Goal: Transaction & Acquisition: Purchase product/service

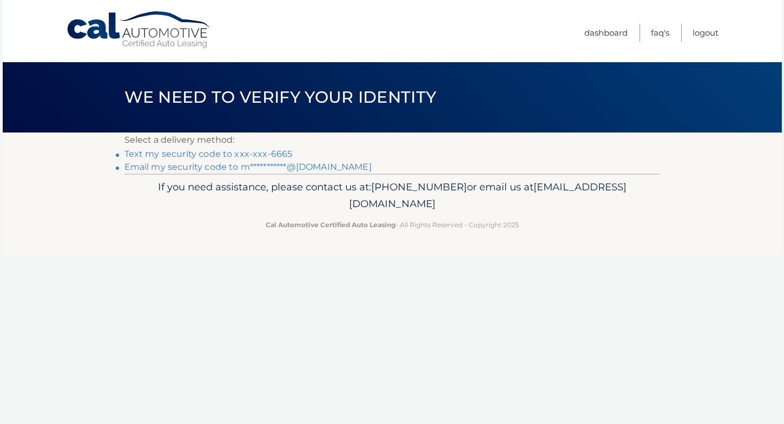
click at [228, 155] on link "Text my security code to xxx-xxx-6665" at bounding box center [209, 154] width 168 height 10
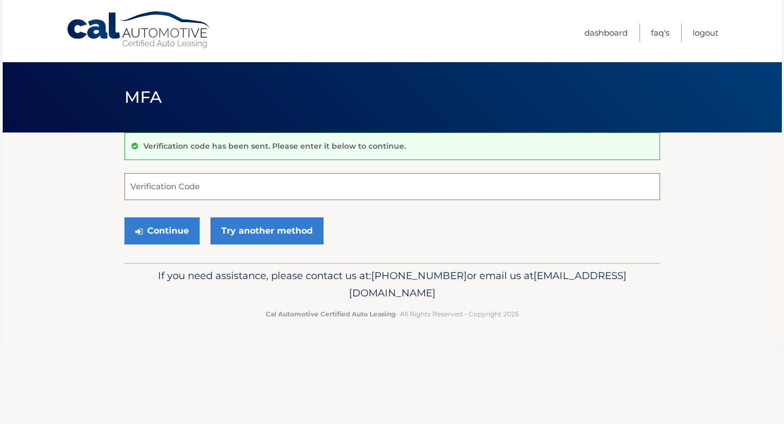
click at [285, 188] on input "Verification Code" at bounding box center [393, 186] width 536 height 27
type input "160753"
click at [125, 218] on button "Continue" at bounding box center [162, 231] width 75 height 27
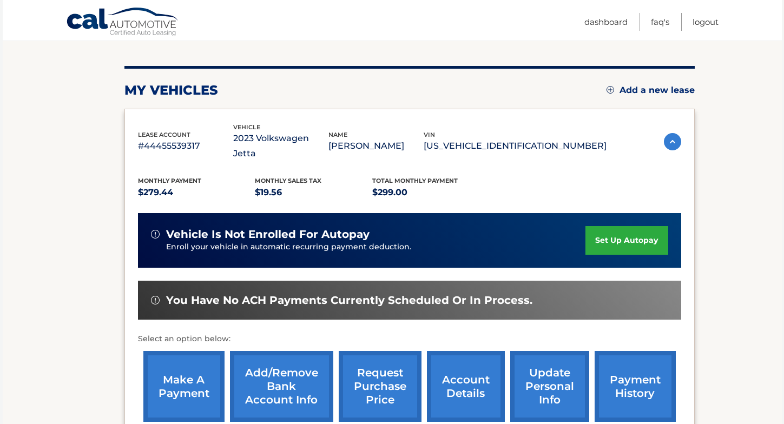
scroll to position [116, 0]
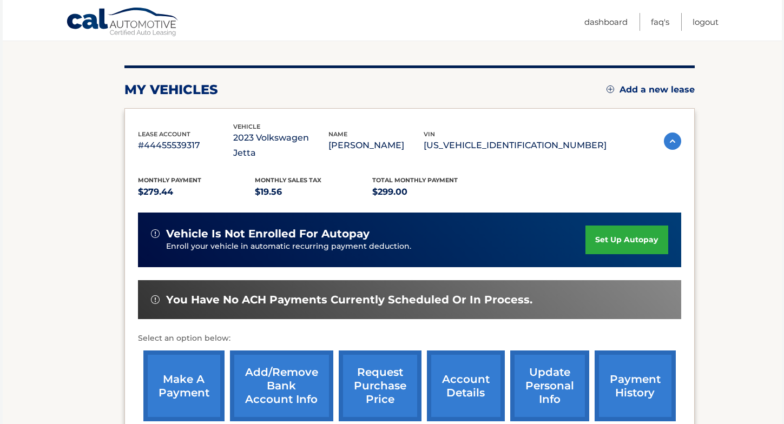
click at [175, 359] on link "make a payment" at bounding box center [183, 386] width 81 height 71
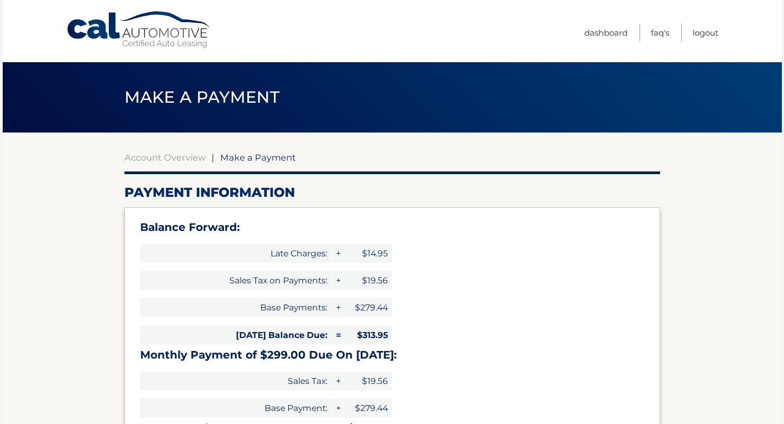
select select "MjQ5OTdkOWYtOTU2OS00MDNlLThhNmYtZmM0ZjAwOWQxMmU5"
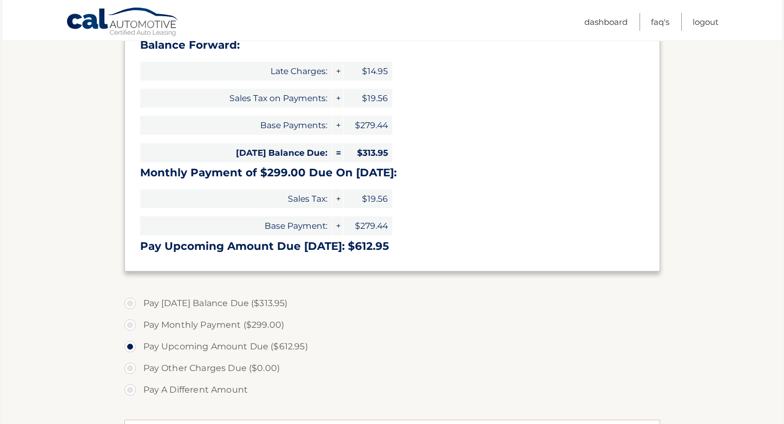
scroll to position [191, 0]
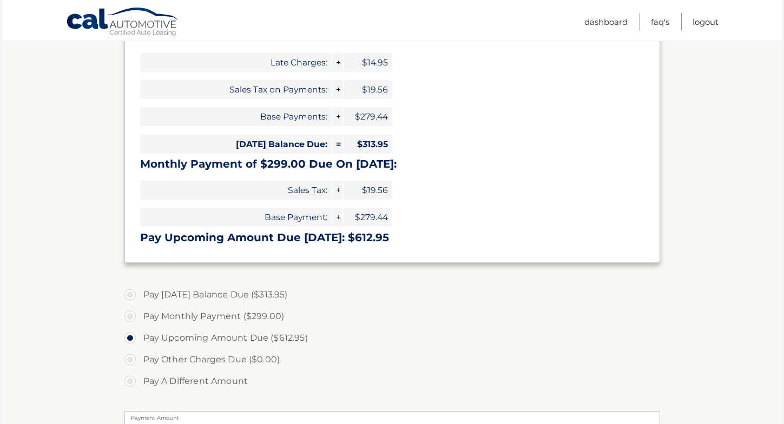
click at [219, 297] on label "Pay Today's Balance Due ($313.95)" at bounding box center [393, 295] width 536 height 22
click at [140, 297] on input "Pay Today's Balance Due ($313.95)" at bounding box center [134, 292] width 11 height 17
radio input "true"
type input "313.95"
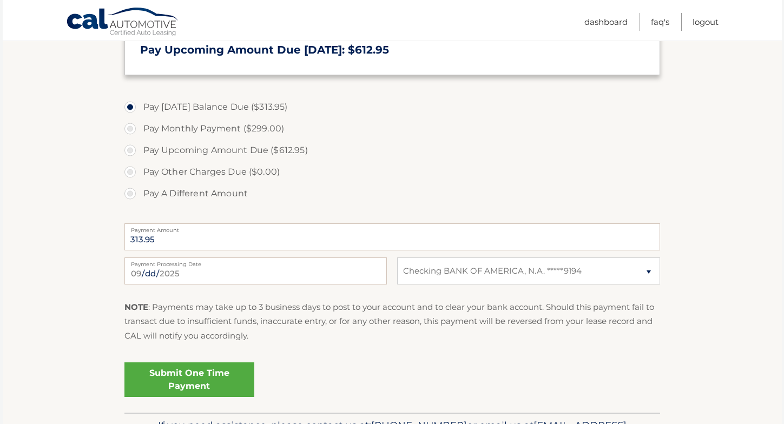
scroll to position [382, 0]
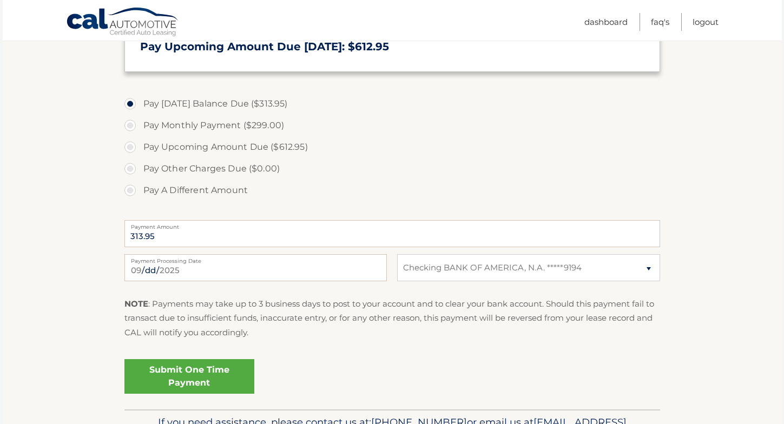
click at [203, 385] on link "Submit One Time Payment" at bounding box center [190, 376] width 130 height 35
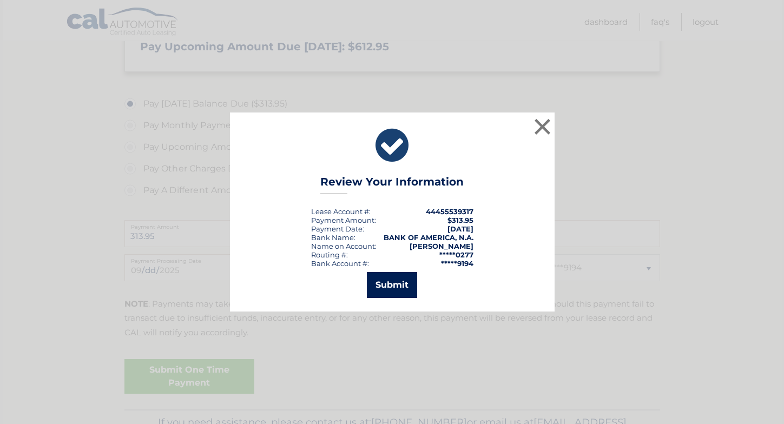
click at [384, 285] on button "Submit" at bounding box center [392, 285] width 50 height 26
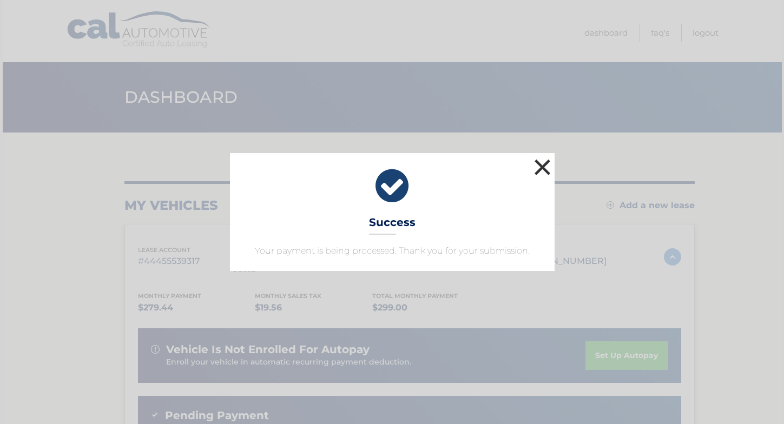
click at [550, 167] on button "×" at bounding box center [543, 167] width 22 height 22
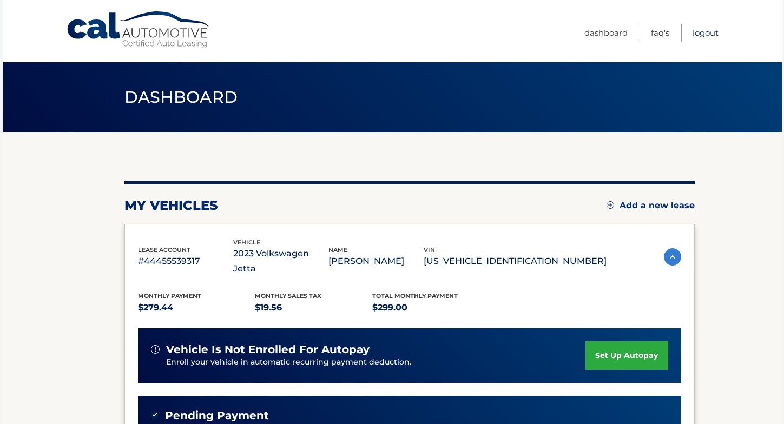
click at [693, 35] on link "Logout" at bounding box center [706, 33] width 26 height 18
